Goal: Task Accomplishment & Management: Use online tool/utility

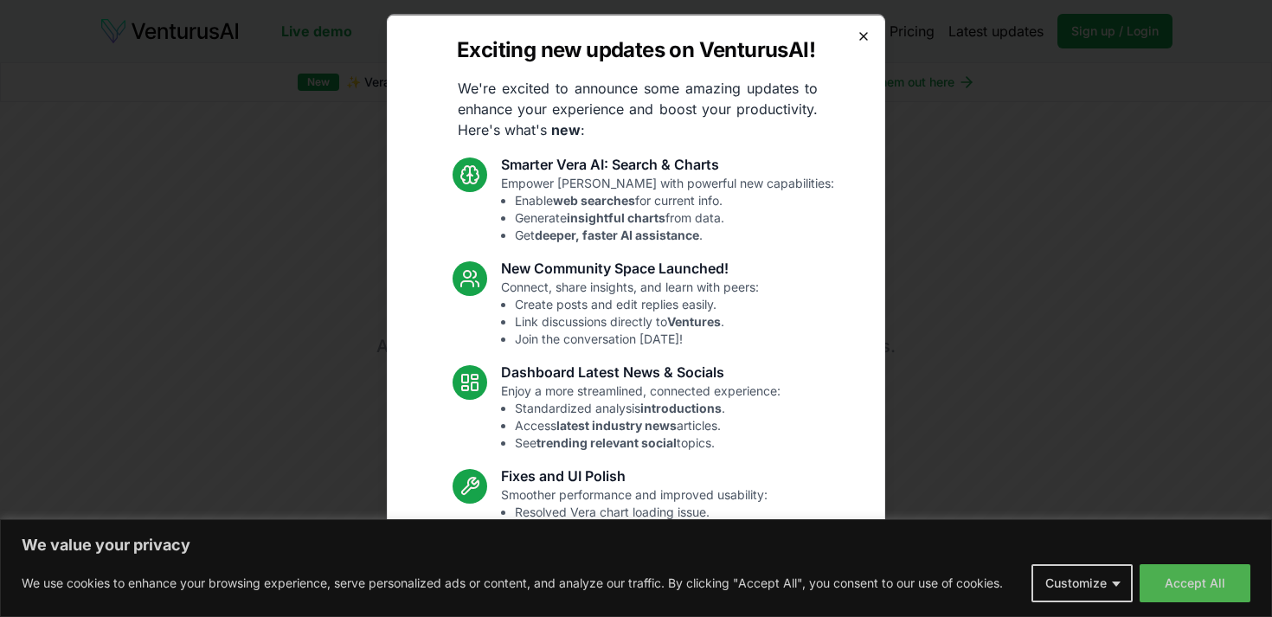
click at [857, 33] on icon "button" at bounding box center [864, 36] width 14 height 14
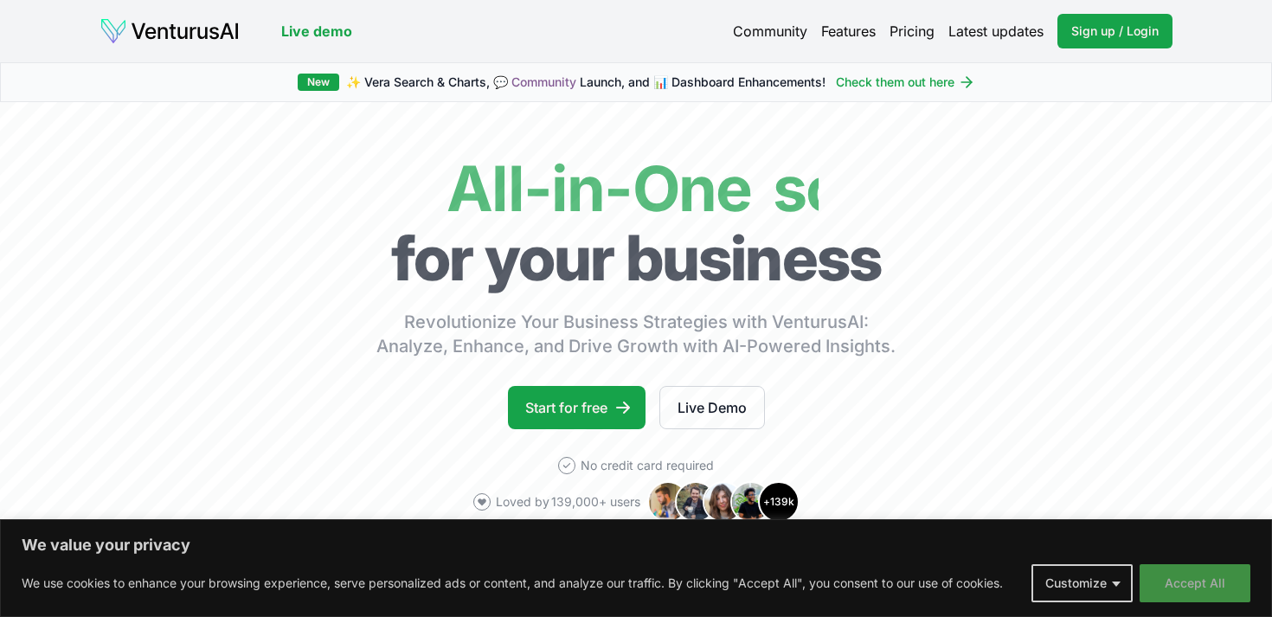
click at [1206, 574] on button "Accept All" at bounding box center [1195, 583] width 111 height 38
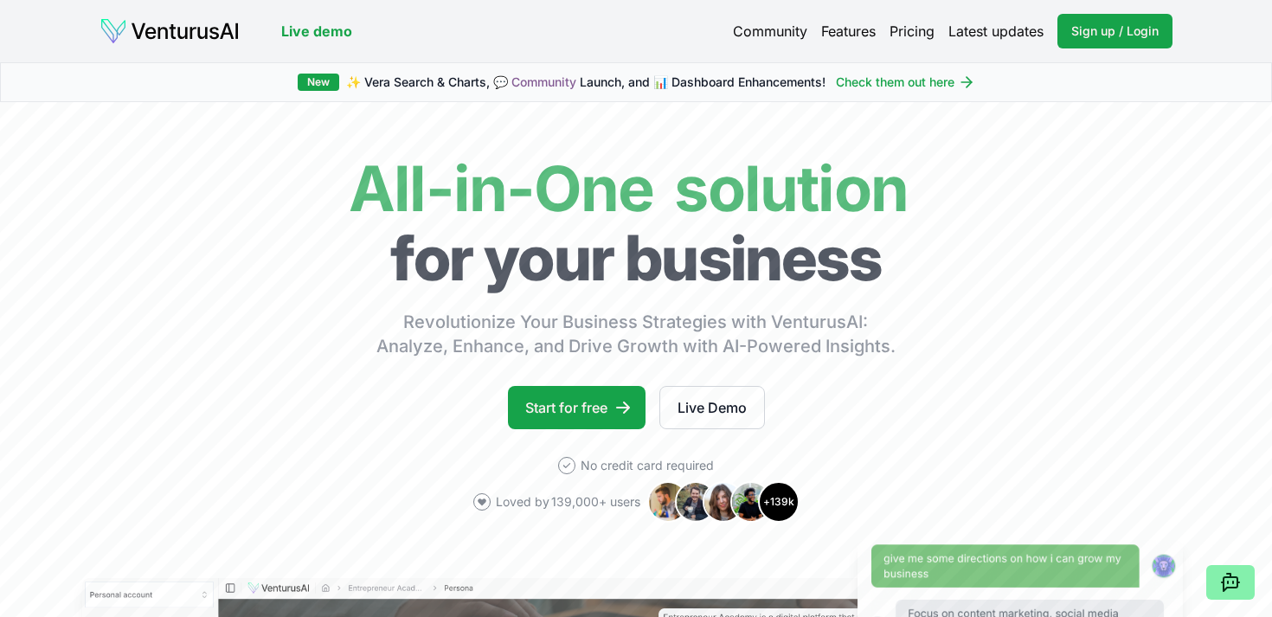
click at [912, 34] on link "Pricing" at bounding box center [911, 31] width 45 height 21
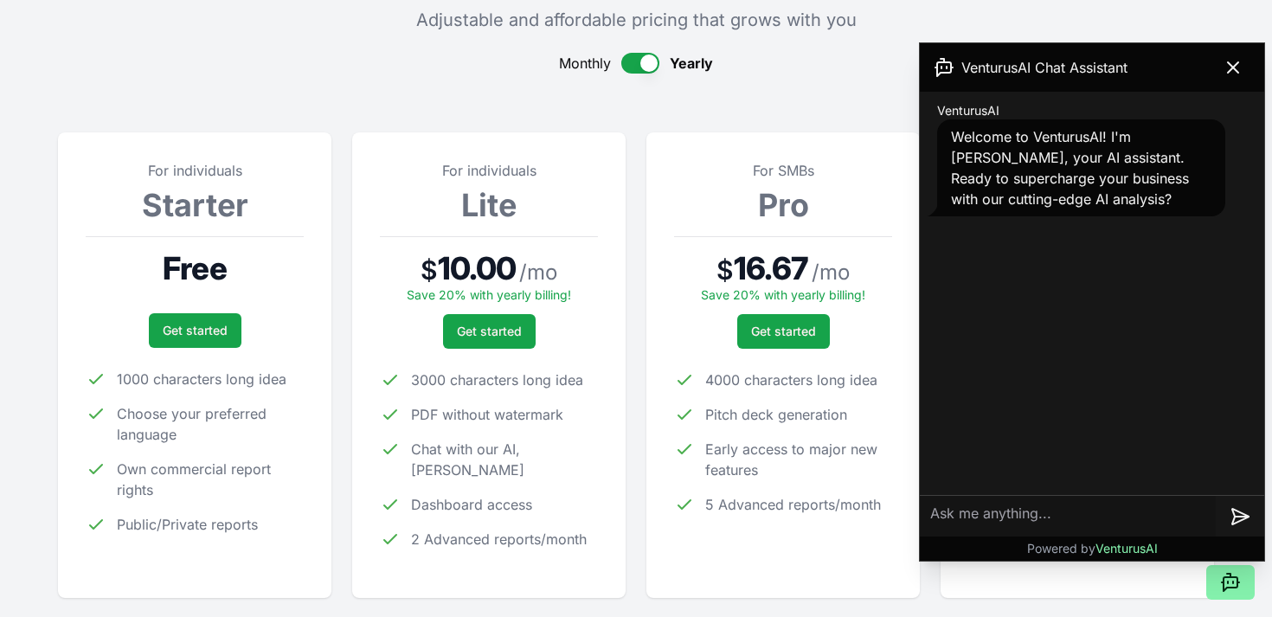
scroll to position [150, 0]
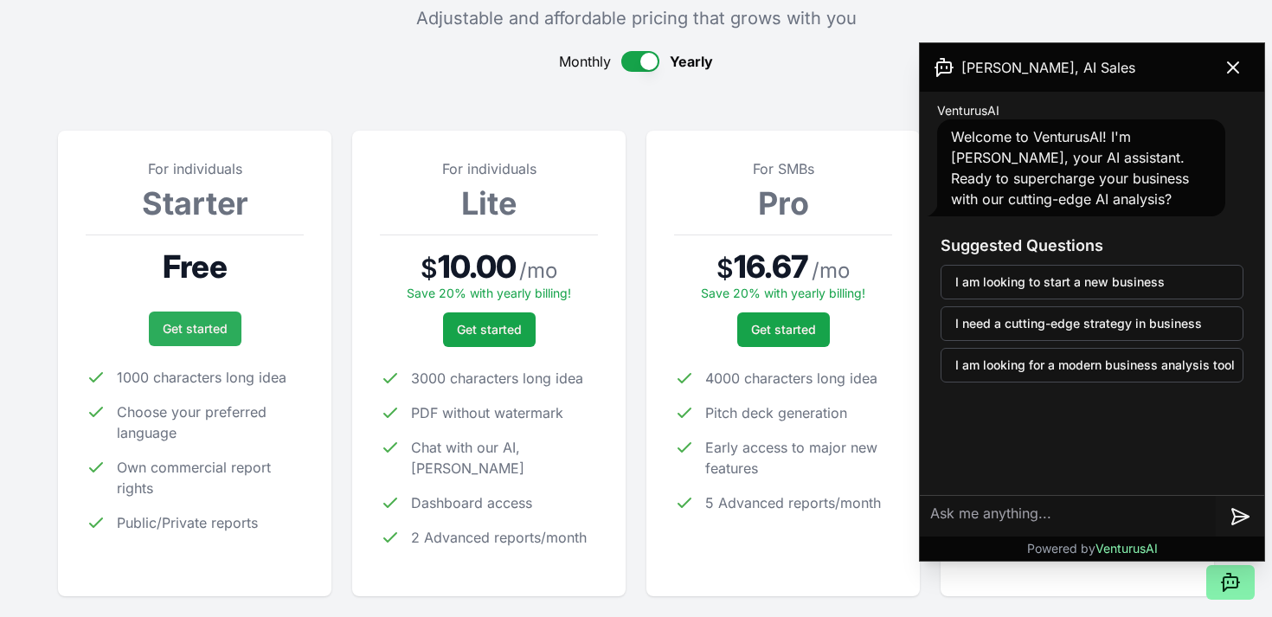
click at [202, 331] on link "Get started" at bounding box center [195, 328] width 93 height 35
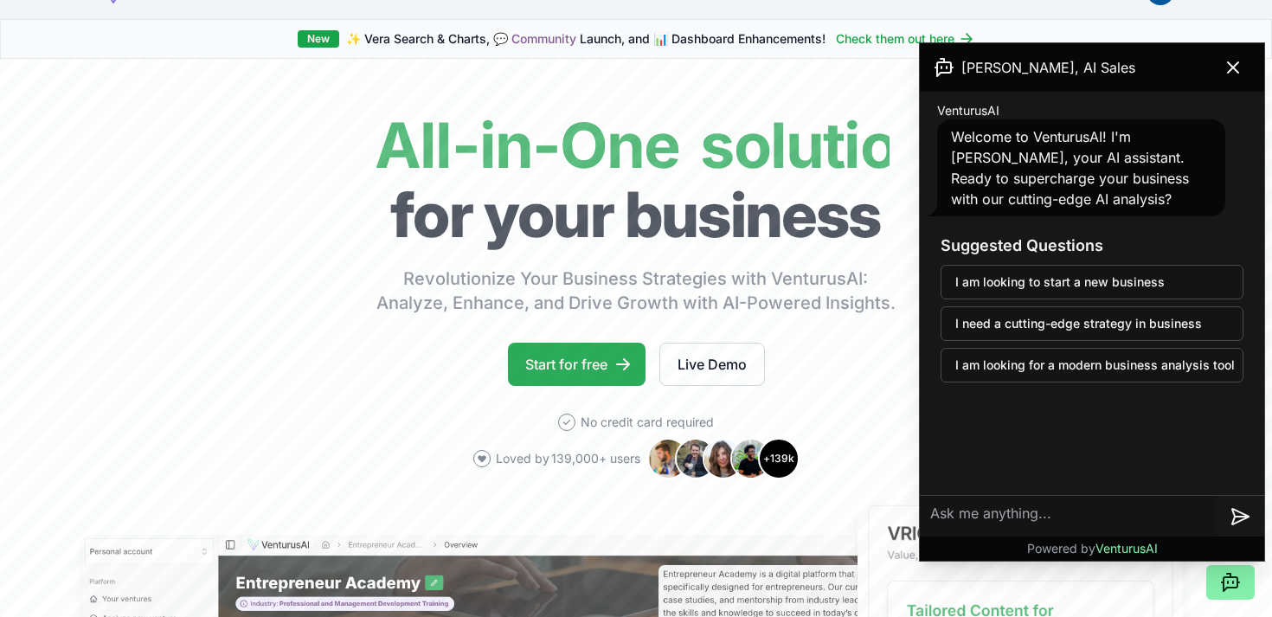
scroll to position [8, 0]
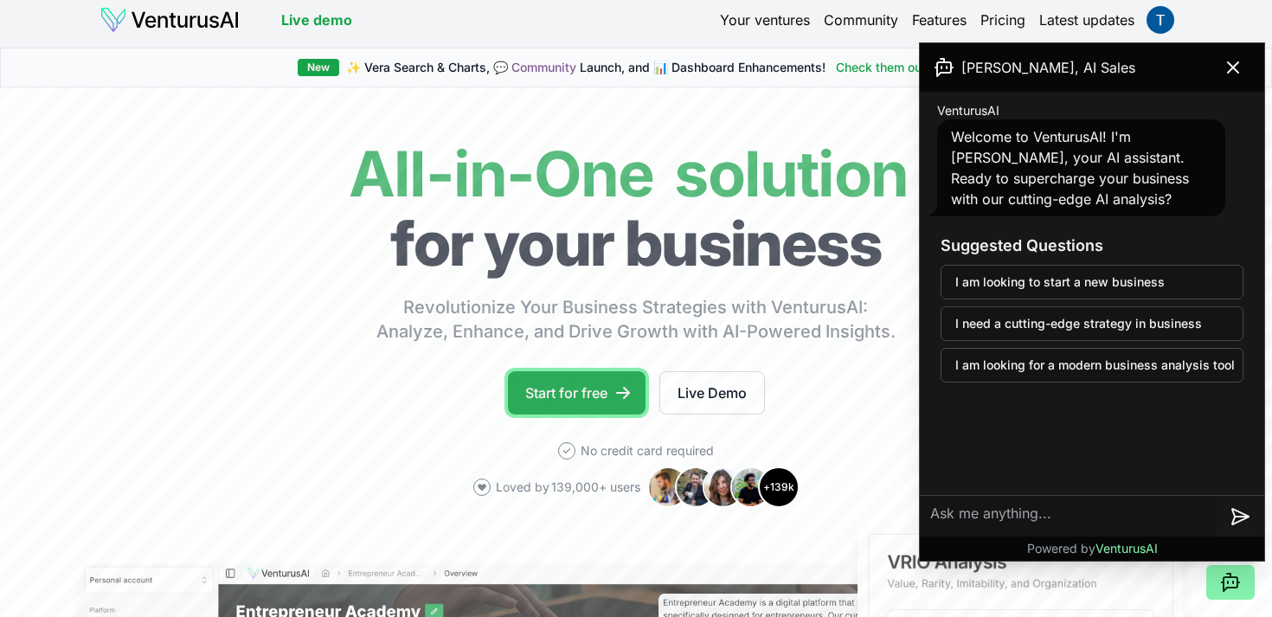
click at [576, 389] on link "Start for free" at bounding box center [577, 392] width 138 height 43
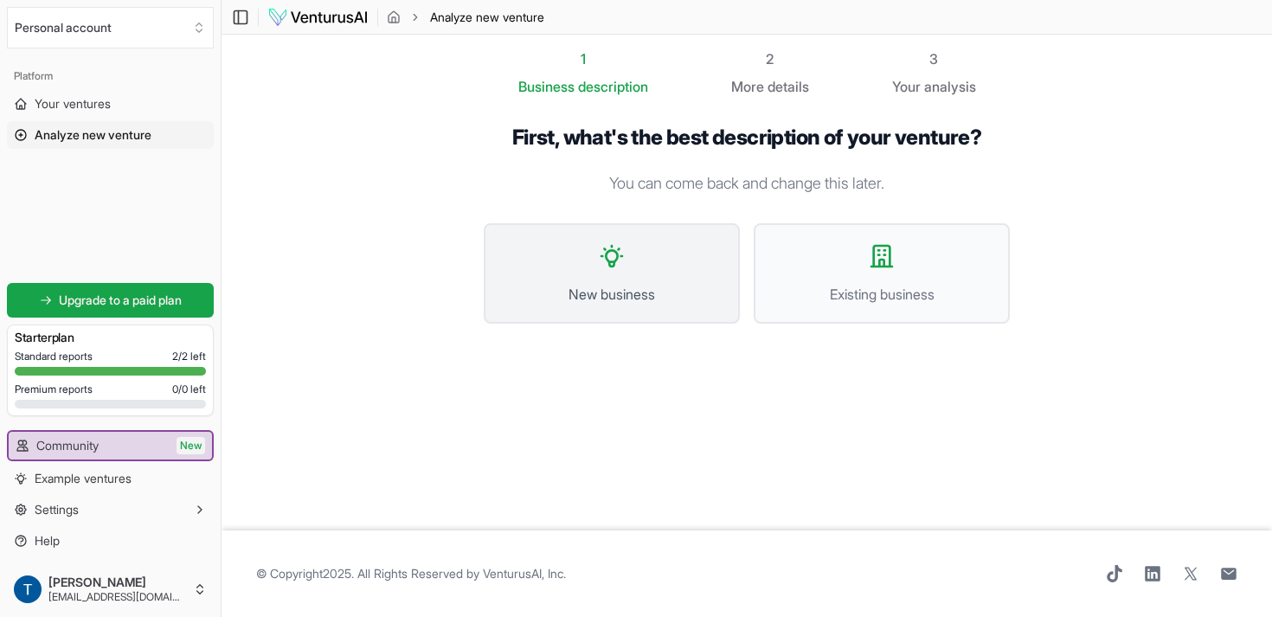
click at [673, 282] on button "New business" at bounding box center [612, 273] width 256 height 100
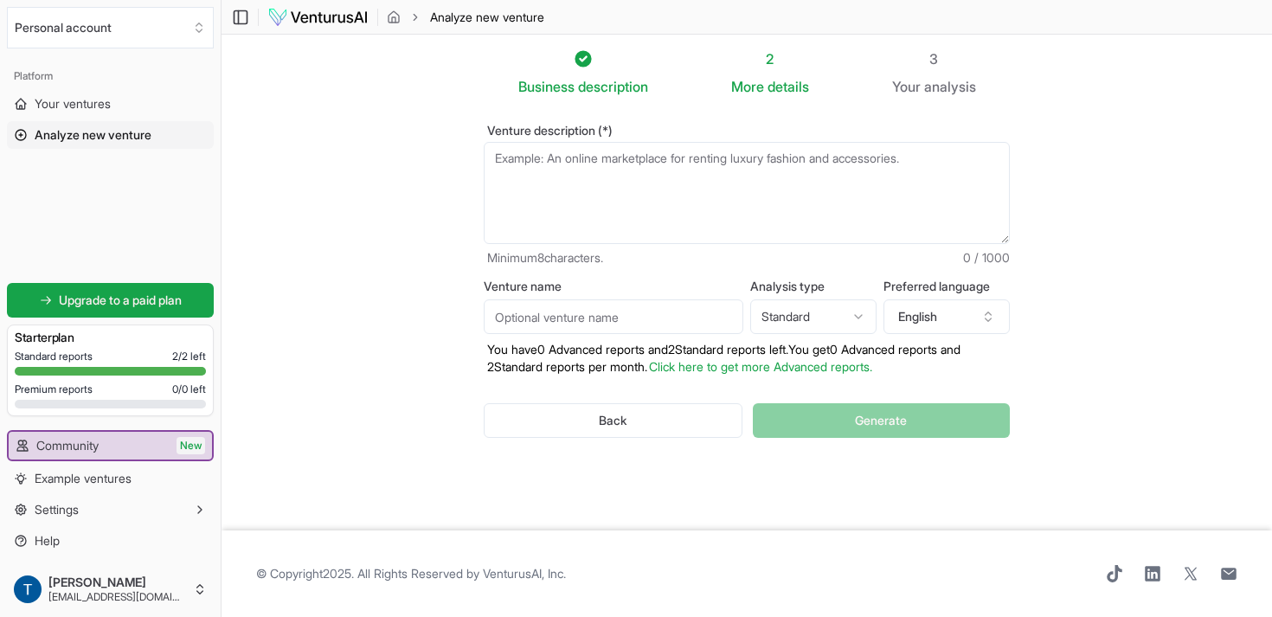
click at [559, 220] on textarea "Venture description (*)" at bounding box center [747, 193] width 526 height 102
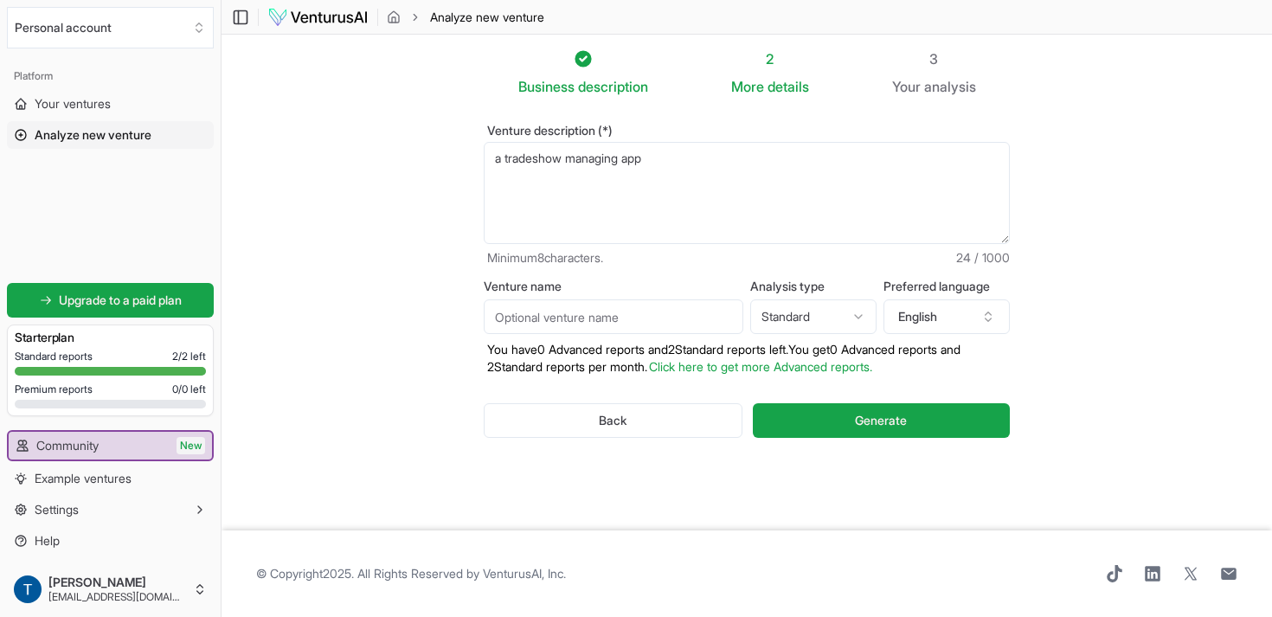
type textarea "a tradeshow managing app"
click at [600, 321] on input "Venture name" at bounding box center [614, 316] width 260 height 35
click at [837, 314] on html "We value your privacy We use cookies to enhance your browsing experience, serve…" at bounding box center [636, 308] width 1272 height 617
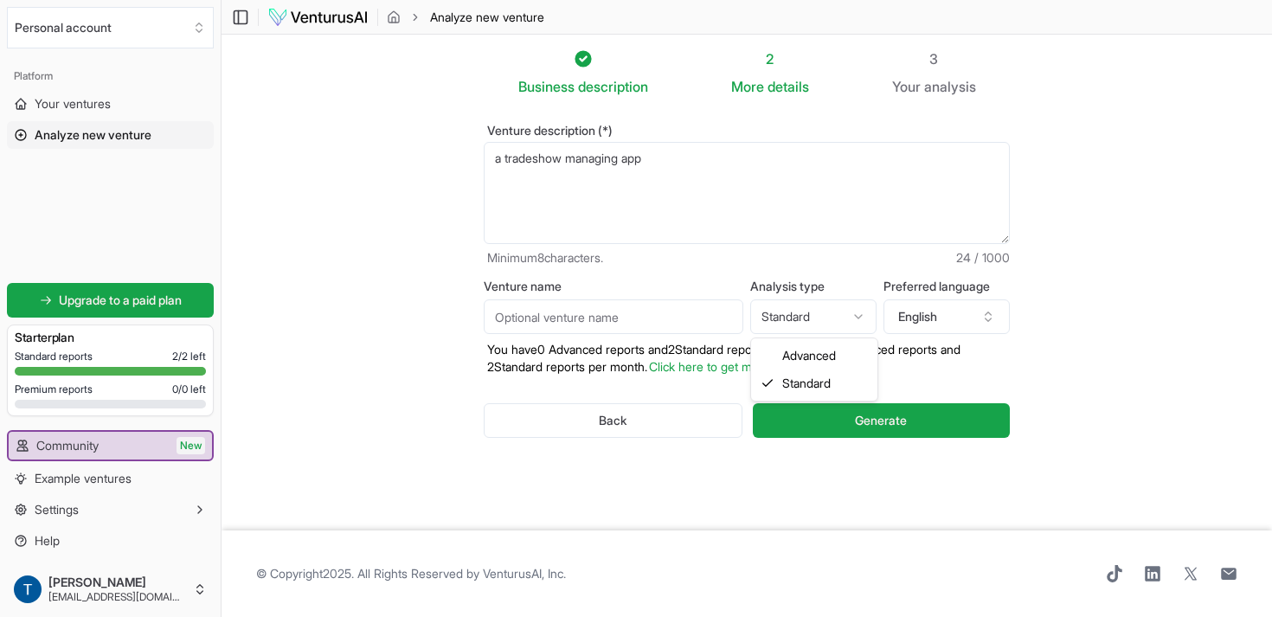
select select "advanced"
click at [940, 320] on button "English" at bounding box center [946, 316] width 126 height 35
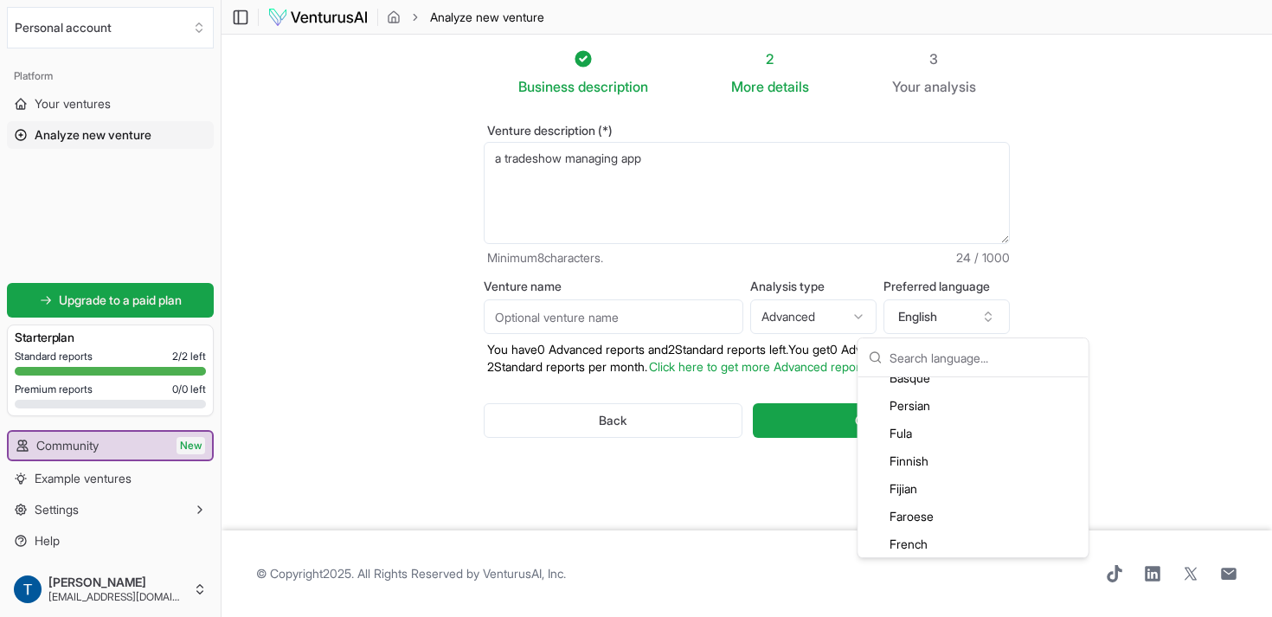
scroll to position [1126, 0]
click at [913, 537] on div "French" at bounding box center [973, 543] width 223 height 28
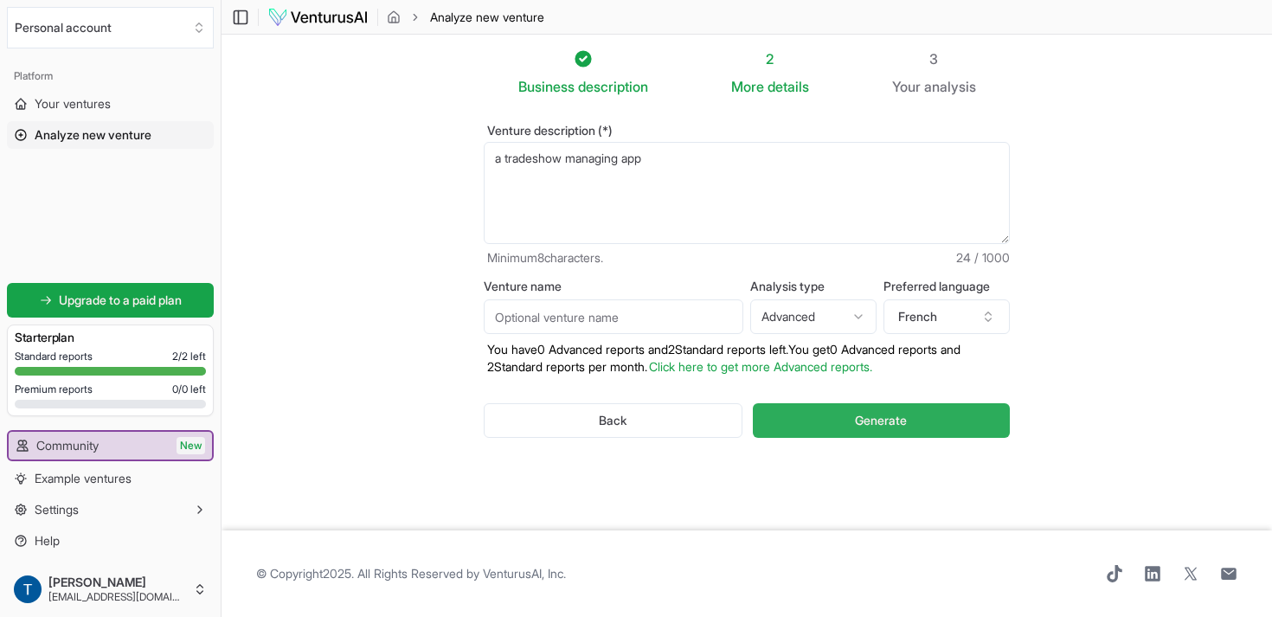
click at [872, 426] on span "Generate" at bounding box center [881, 420] width 52 height 17
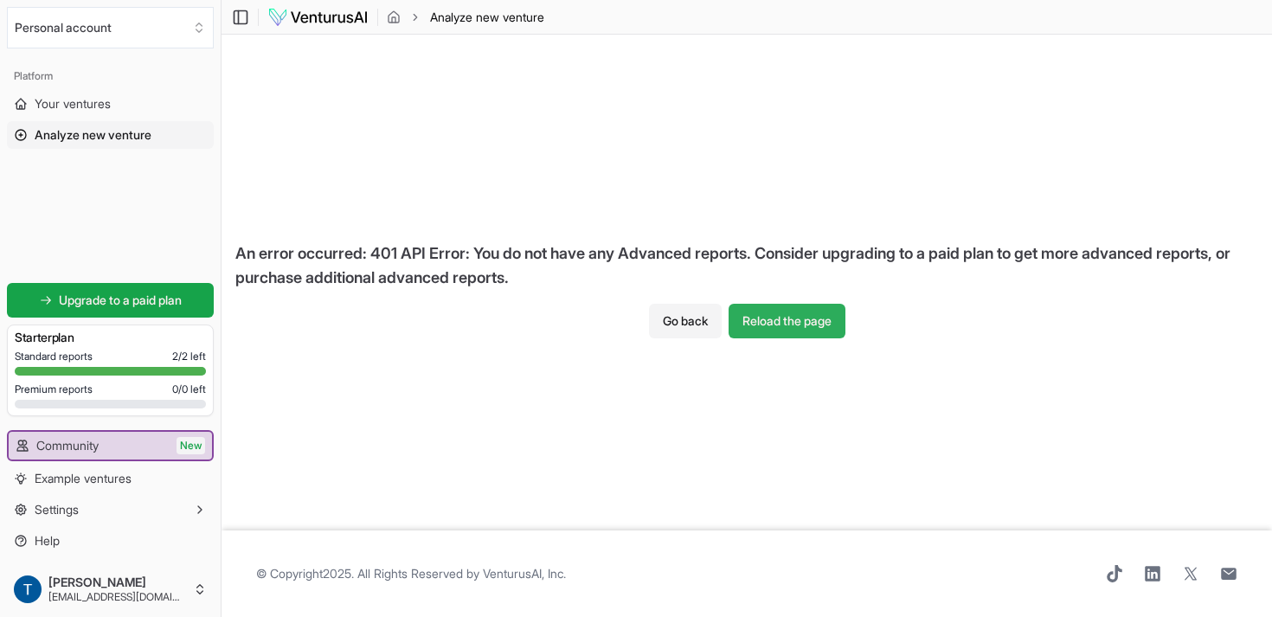
click at [801, 316] on button "Reload the page" at bounding box center [787, 321] width 117 height 35
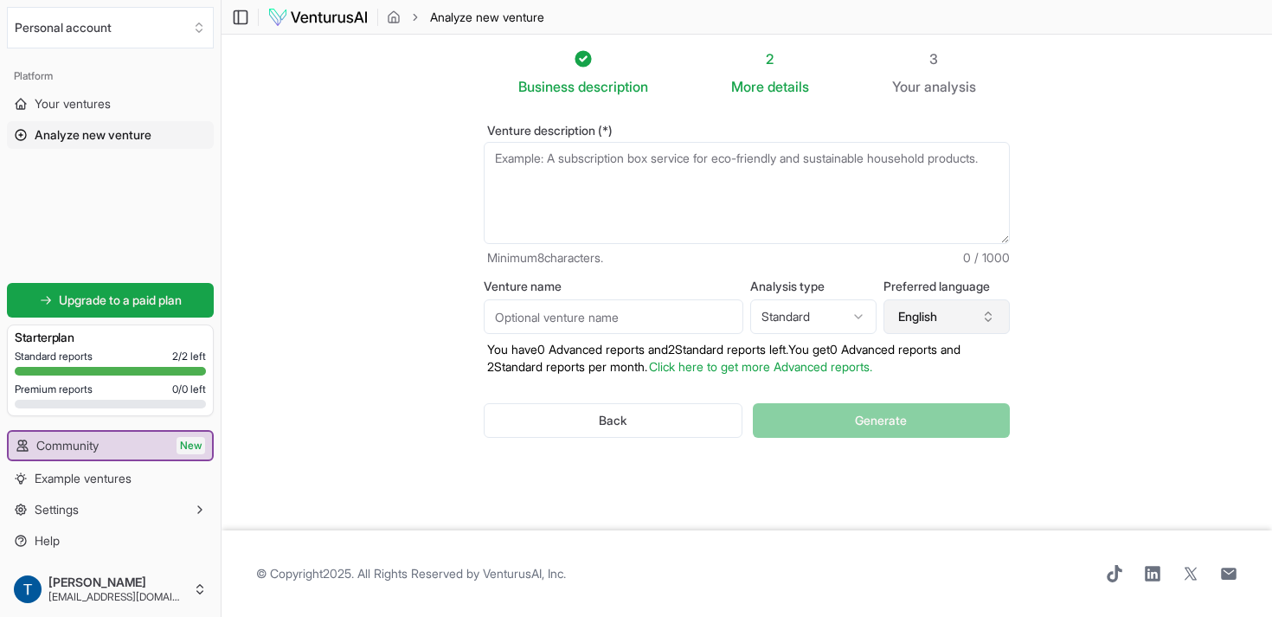
click at [891, 315] on button "English" at bounding box center [946, 316] width 126 height 35
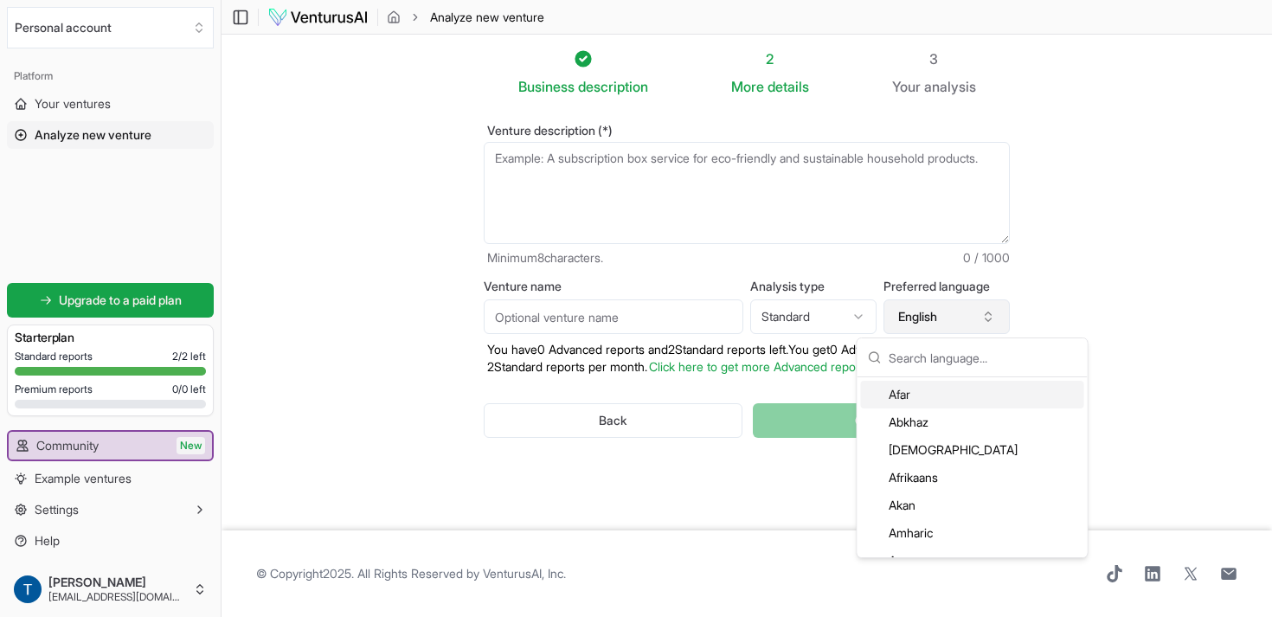
click at [910, 317] on button "English" at bounding box center [946, 316] width 126 height 35
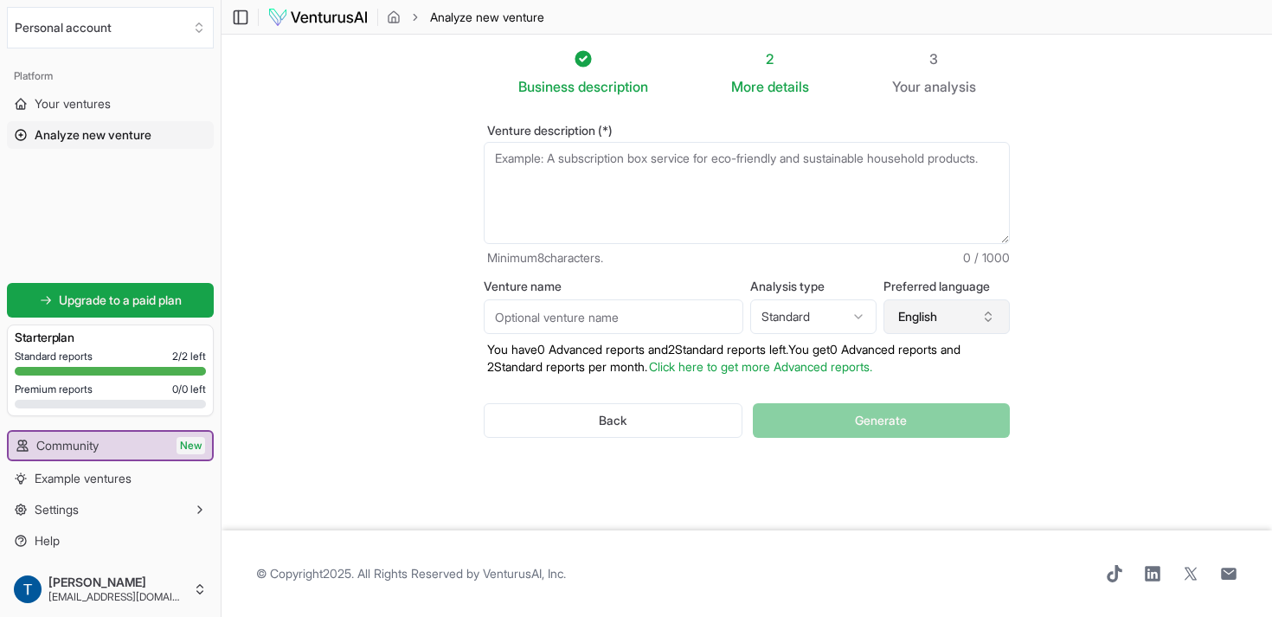
click at [910, 317] on button "English" at bounding box center [946, 316] width 126 height 35
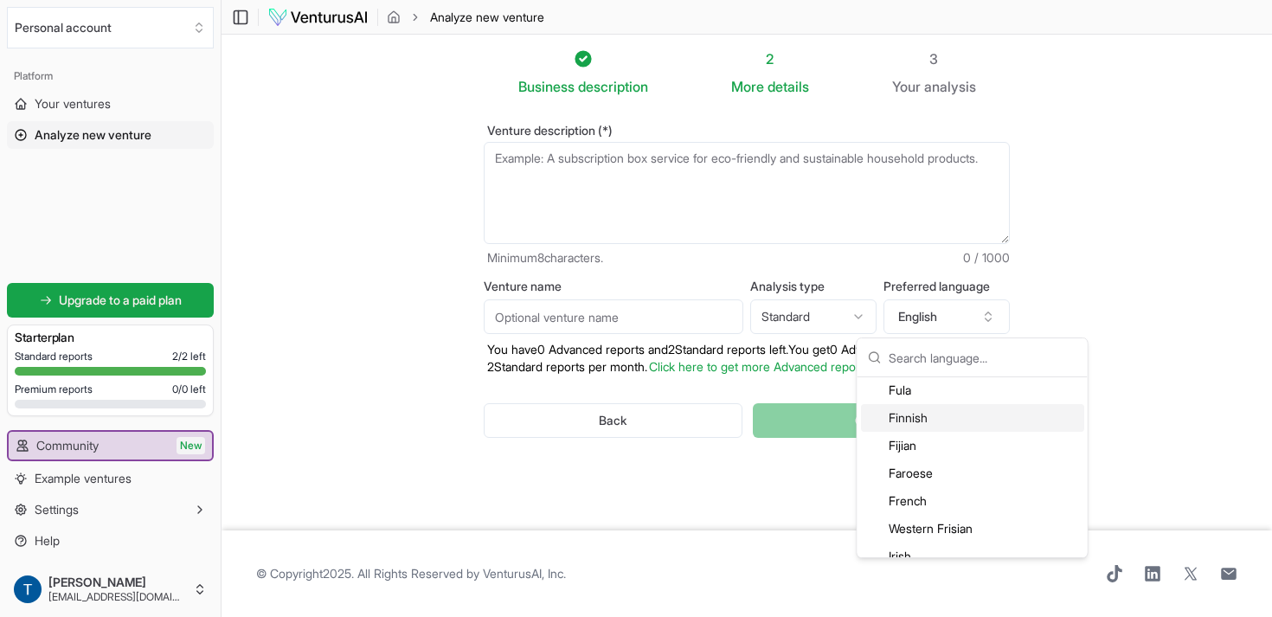
scroll to position [1168, 0]
click at [902, 499] on div "French" at bounding box center [972, 500] width 223 height 28
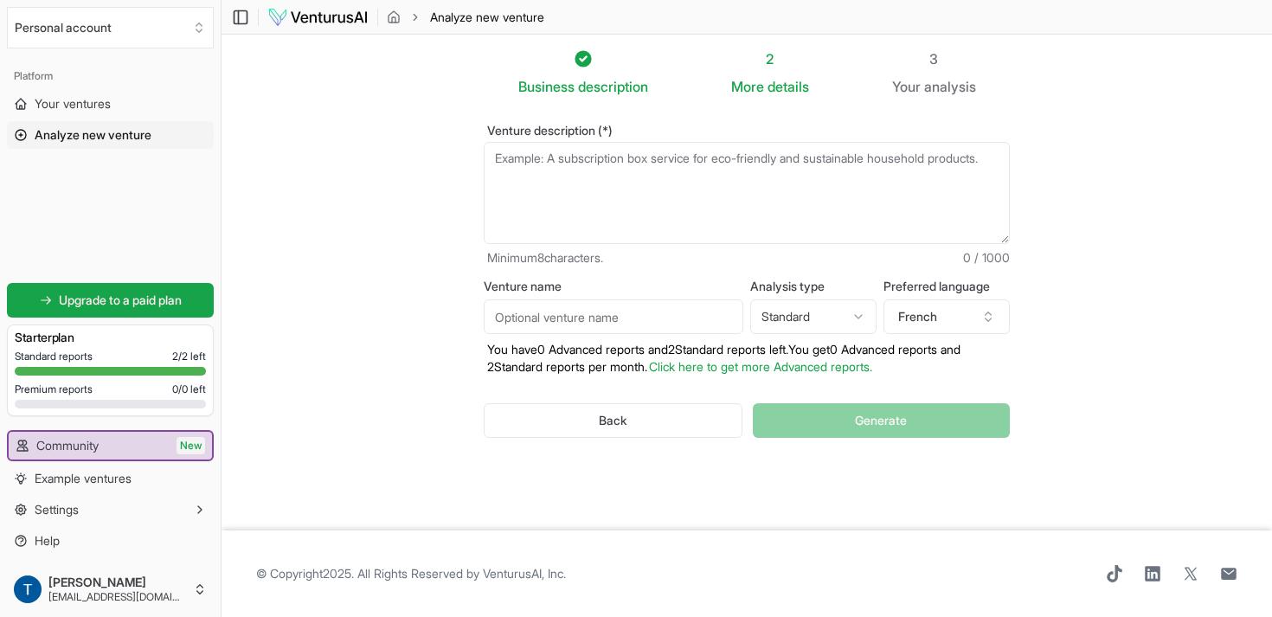
click at [587, 170] on textarea "Venture description (*)" at bounding box center [747, 193] width 526 height 102
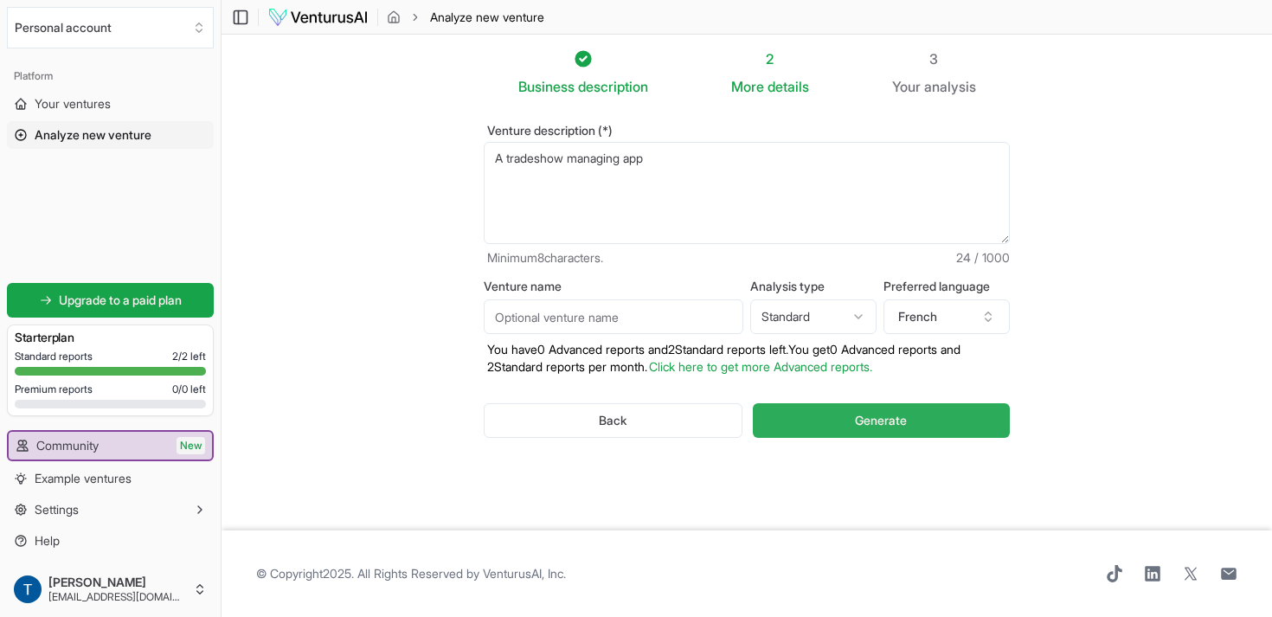
type textarea "A tradeshow managing app"
click at [901, 426] on span "Generate" at bounding box center [881, 420] width 52 height 17
